Goal: Find specific page/section: Find specific page/section

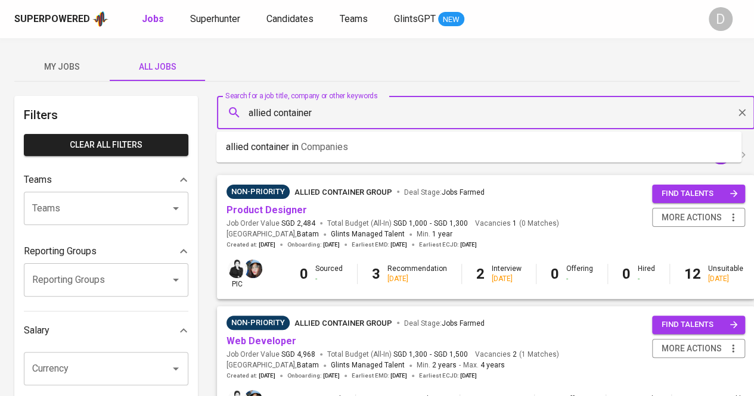
click at [366, 109] on input "allied container" at bounding box center [488, 112] width 485 height 23
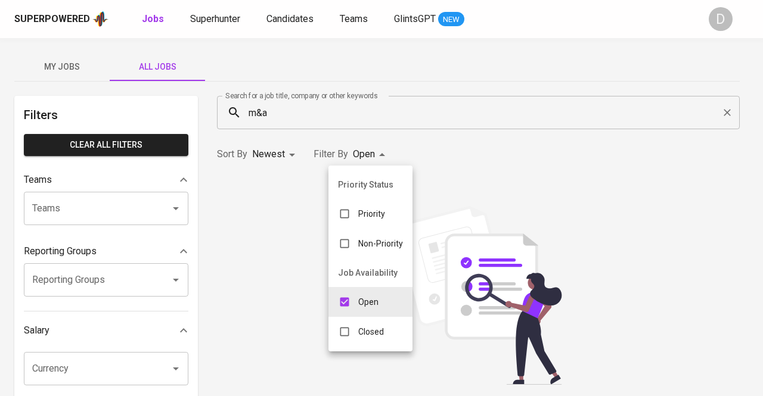
click at [273, 117] on div at bounding box center [381, 198] width 763 height 396
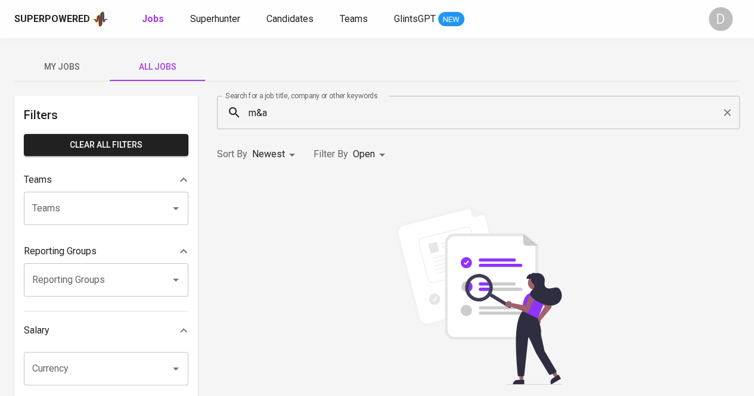
click at [273, 117] on div "Priority Status Priority Non-Priority Job Availability Open Closed" at bounding box center [377, 198] width 754 height 396
click at [276, 110] on input "m&a" at bounding box center [481, 112] width 470 height 23
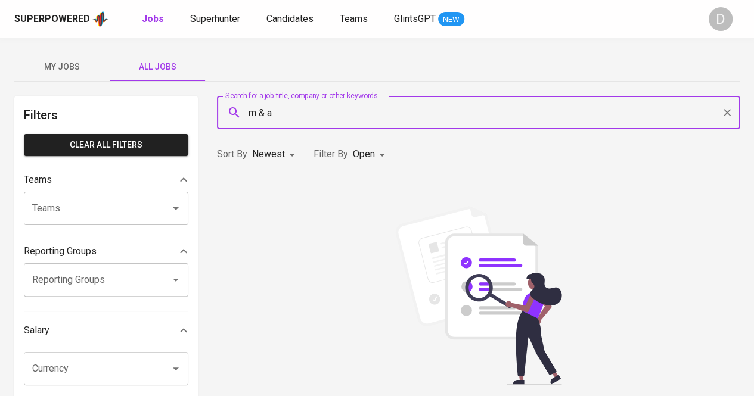
type input "m & a"
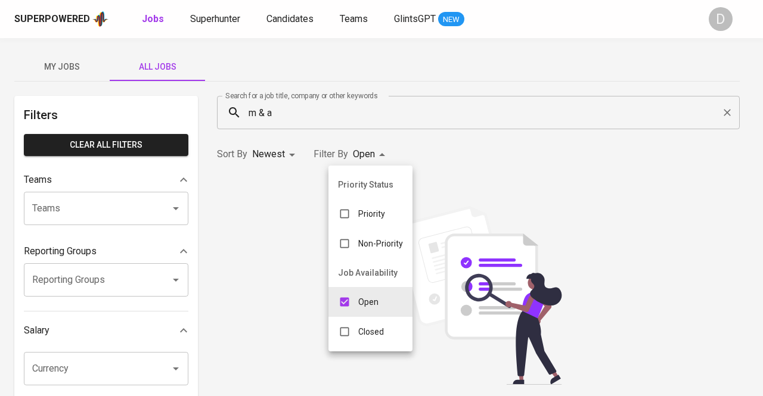
click at [365, 116] on div at bounding box center [381, 198] width 763 height 396
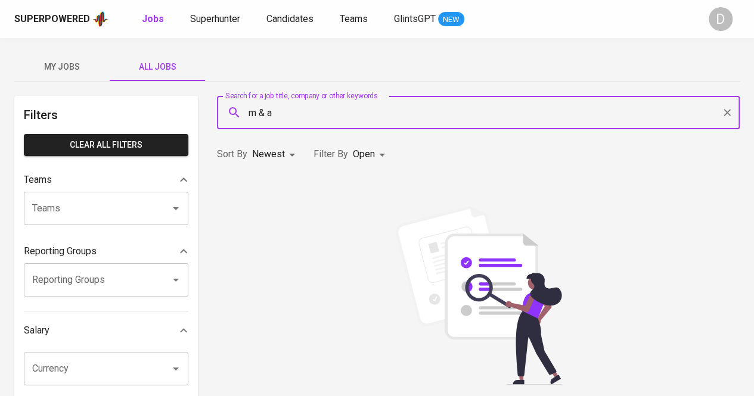
click at [405, 116] on input "m & a" at bounding box center [481, 112] width 470 height 23
